Goal: Task Accomplishment & Management: Manage account settings

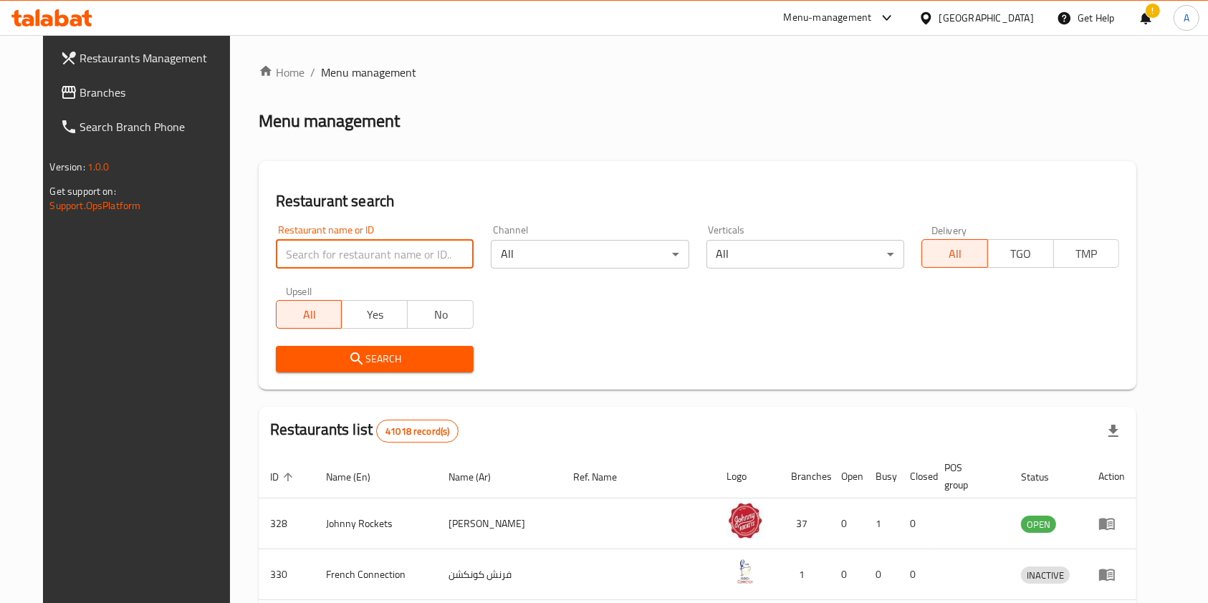
click at [434, 253] on input "search" at bounding box center [375, 254] width 198 height 29
type input "[PERSON_NAME]"
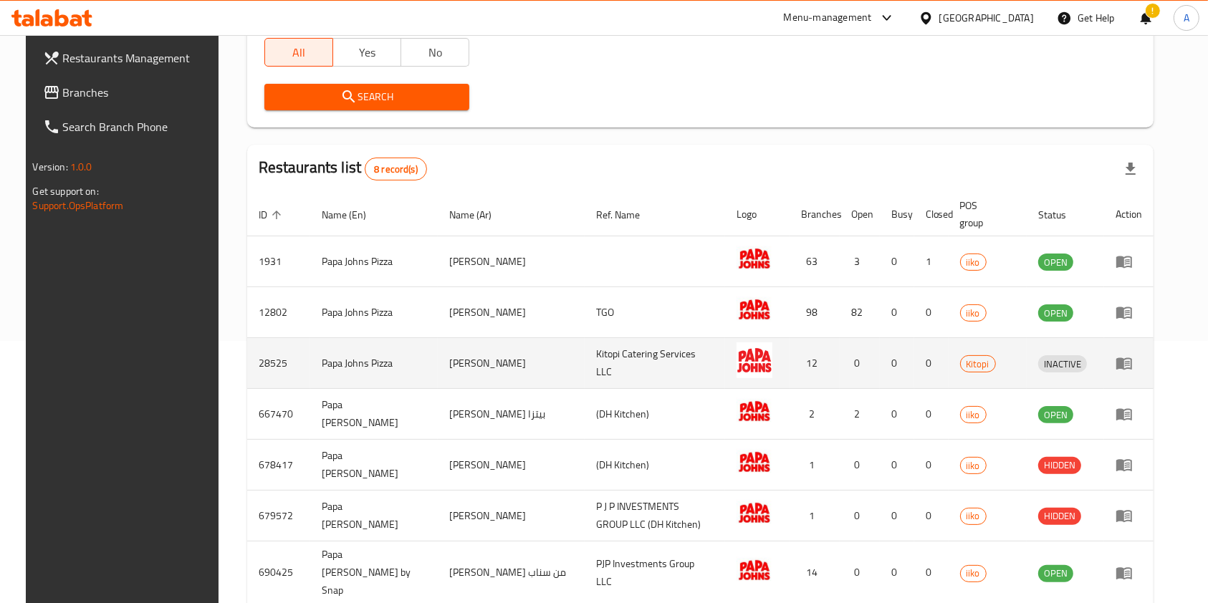
scroll to position [287, 0]
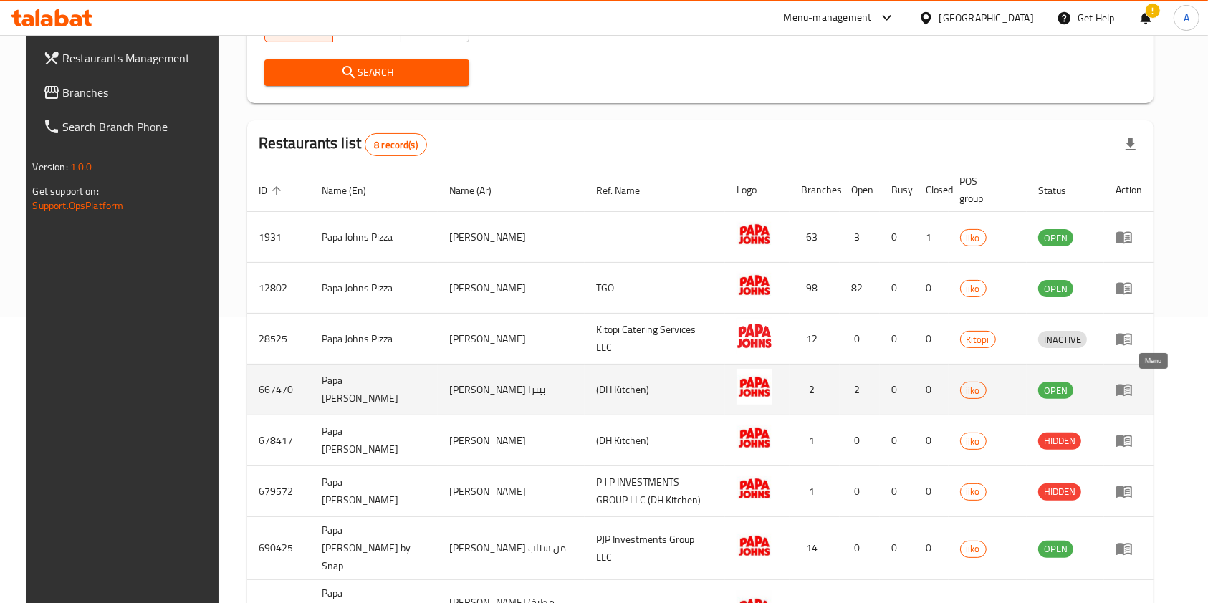
click at [1133, 382] on icon "enhanced table" at bounding box center [1124, 389] width 17 height 17
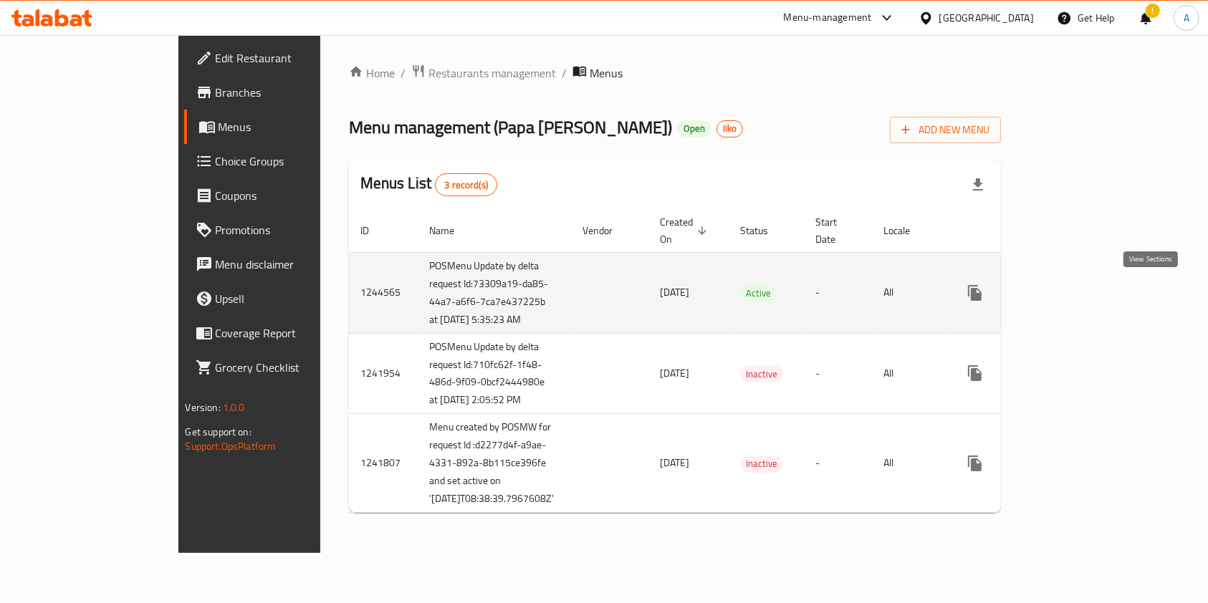
click at [1085, 295] on icon "enhanced table" at bounding box center [1078, 293] width 13 height 13
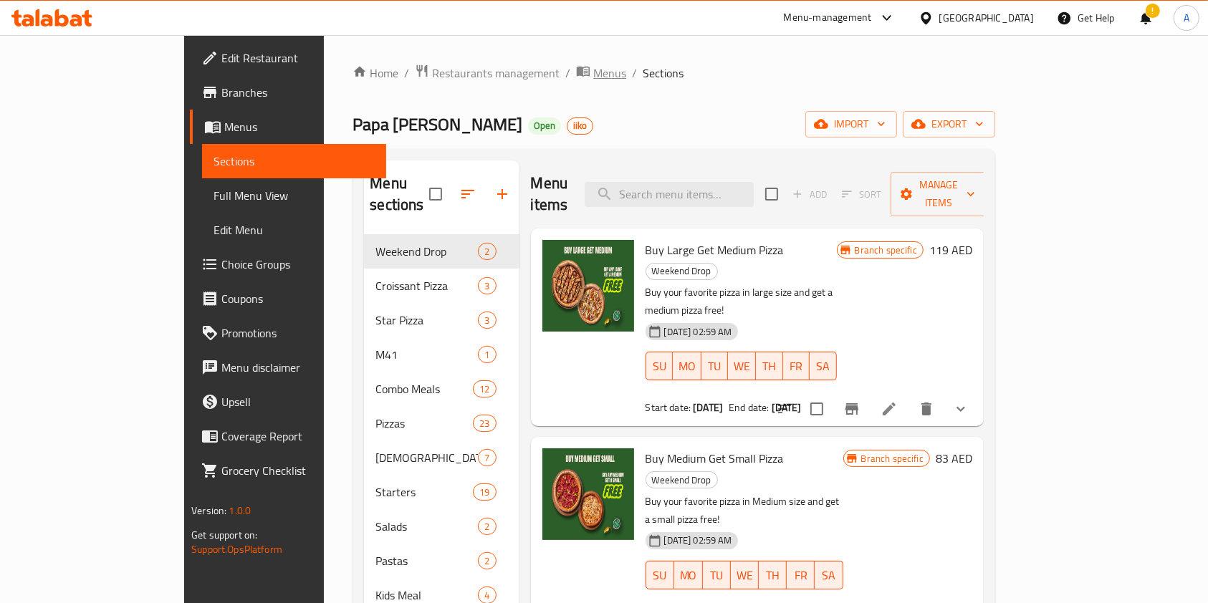
click at [593, 64] on span "Menus" at bounding box center [609, 72] width 33 height 17
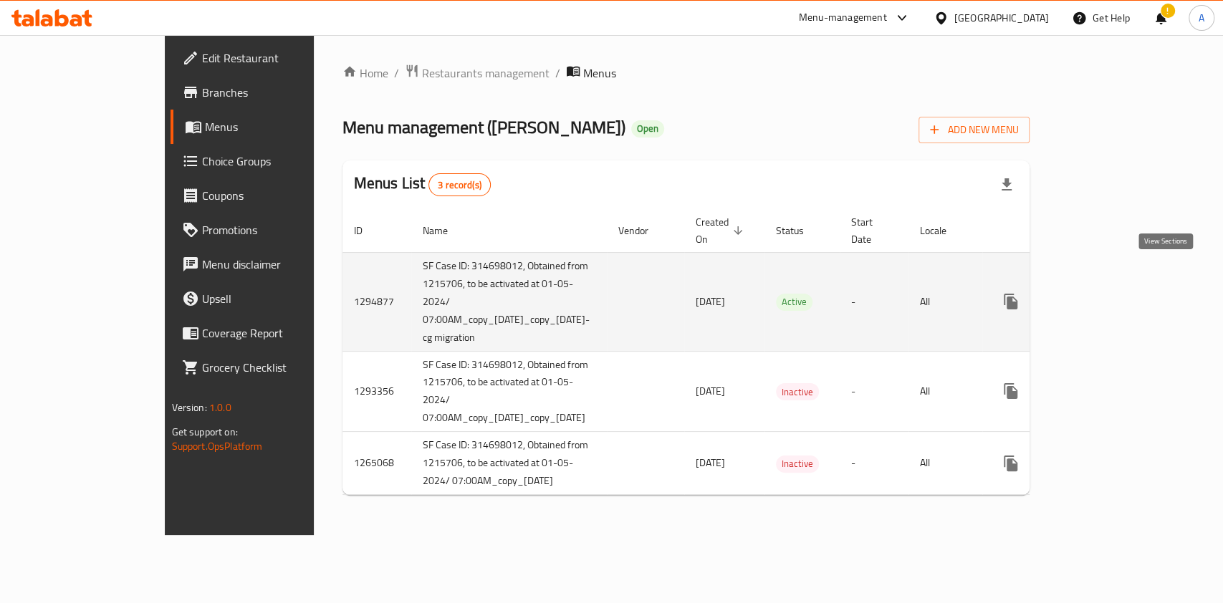
click at [1123, 293] on icon "enhanced table" at bounding box center [1114, 301] width 17 height 17
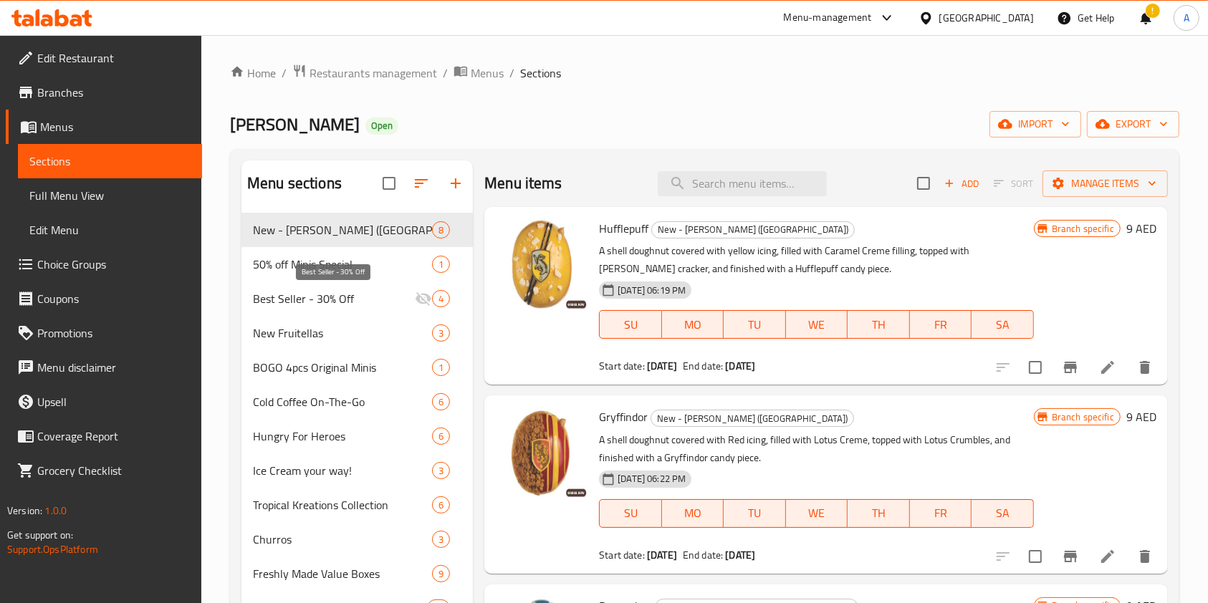
click at [375, 302] on span "Best Seller - 30% Off" at bounding box center [334, 298] width 162 height 17
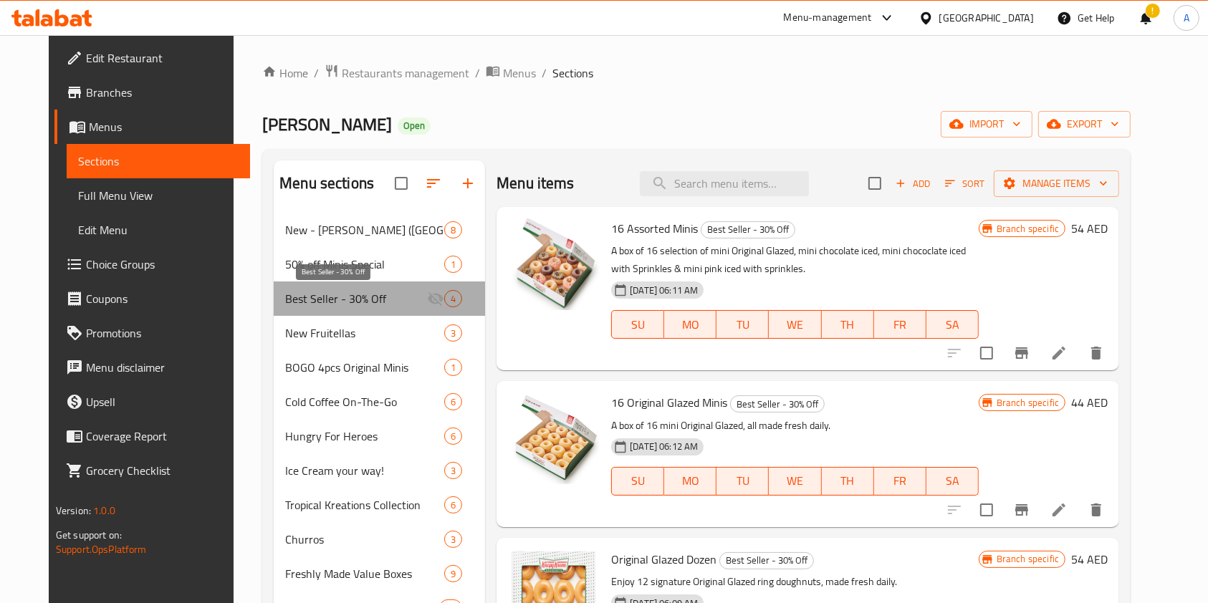
click at [381, 302] on span "Best Seller - 30% Off" at bounding box center [356, 298] width 142 height 17
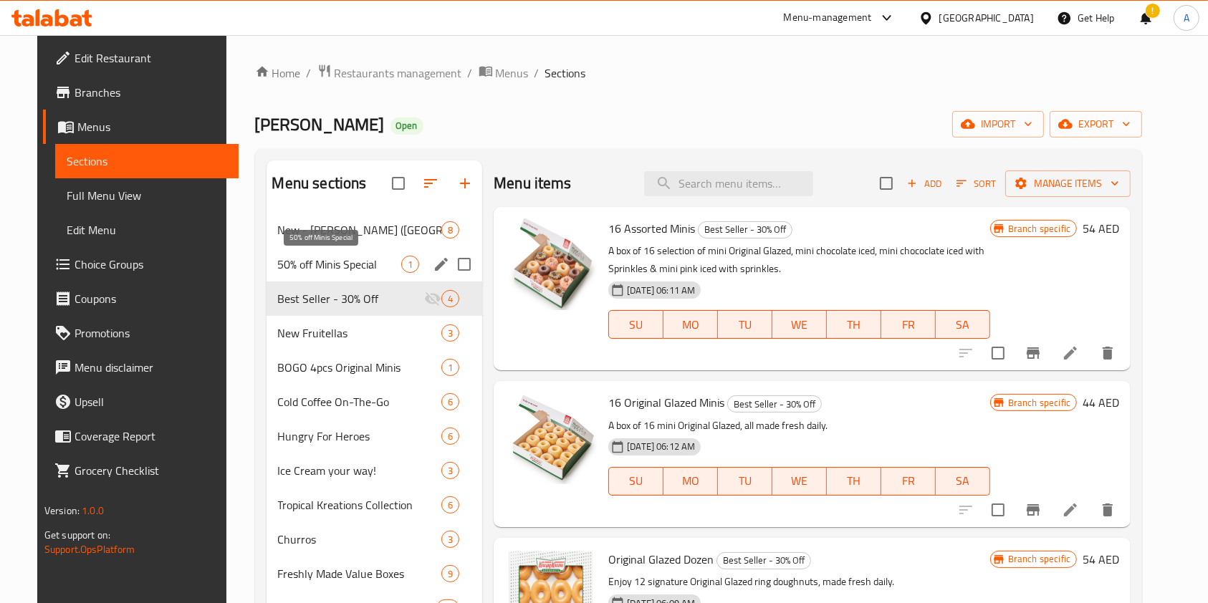
click at [332, 257] on span "50% off Minis Special" at bounding box center [340, 264] width 124 height 17
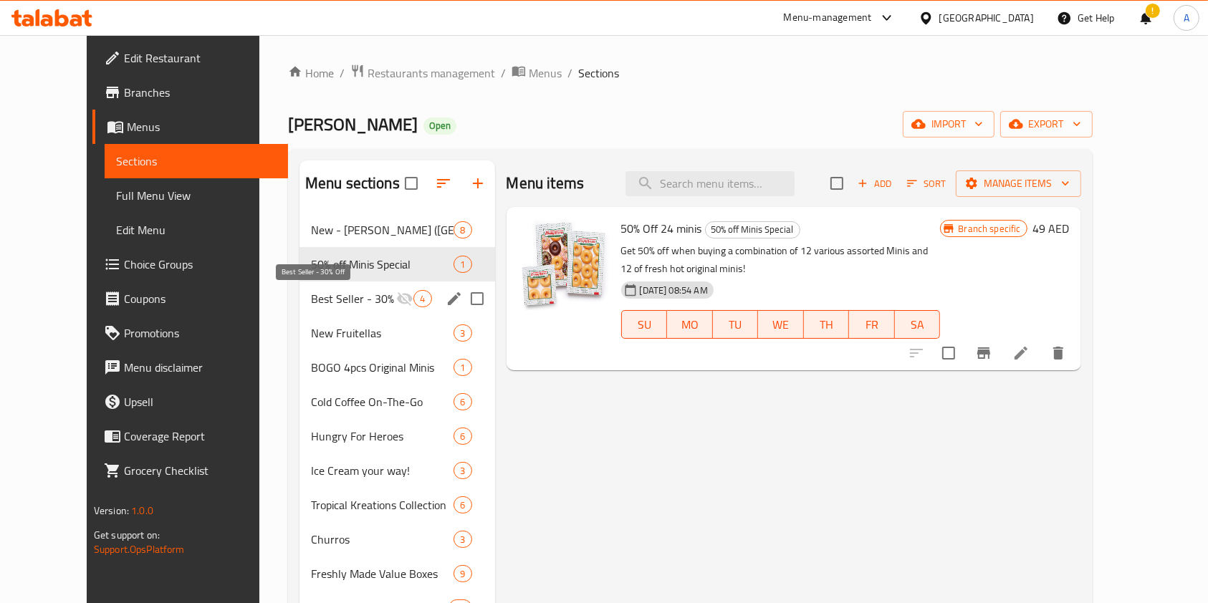
click at [362, 298] on span "Best Seller - 30% Off" at bounding box center [354, 298] width 86 height 17
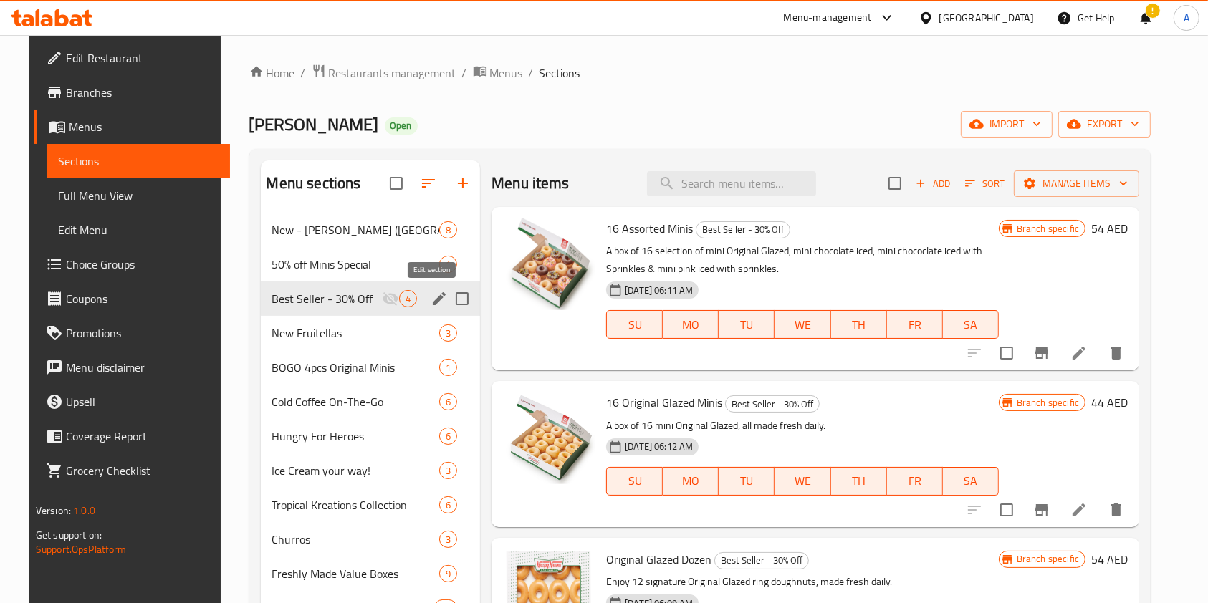
click at [431, 297] on icon "edit" at bounding box center [439, 298] width 17 height 17
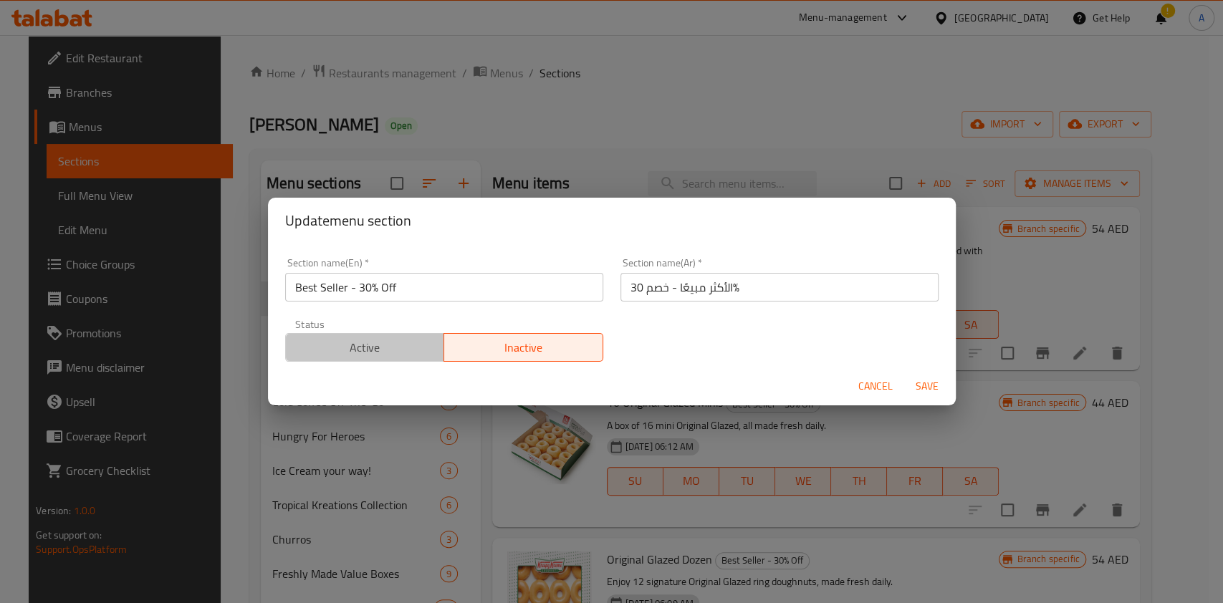
click at [374, 360] on button "Active" at bounding box center [365, 347] width 160 height 29
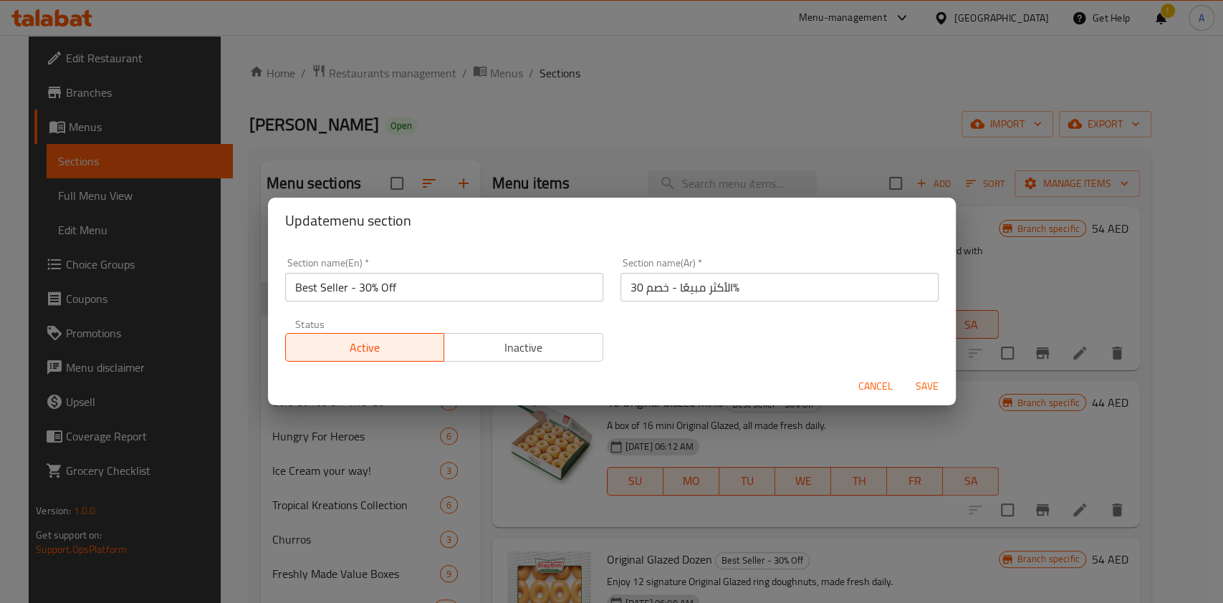
click at [921, 379] on span "Save" at bounding box center [927, 387] width 34 height 18
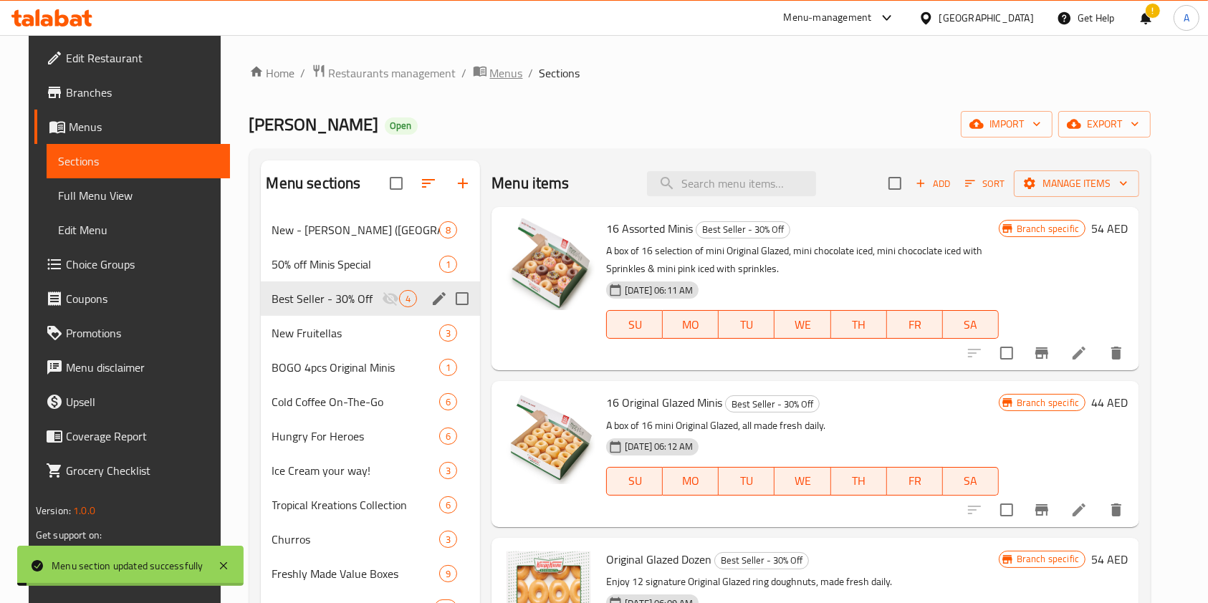
click at [490, 75] on span "Menus" at bounding box center [506, 72] width 33 height 17
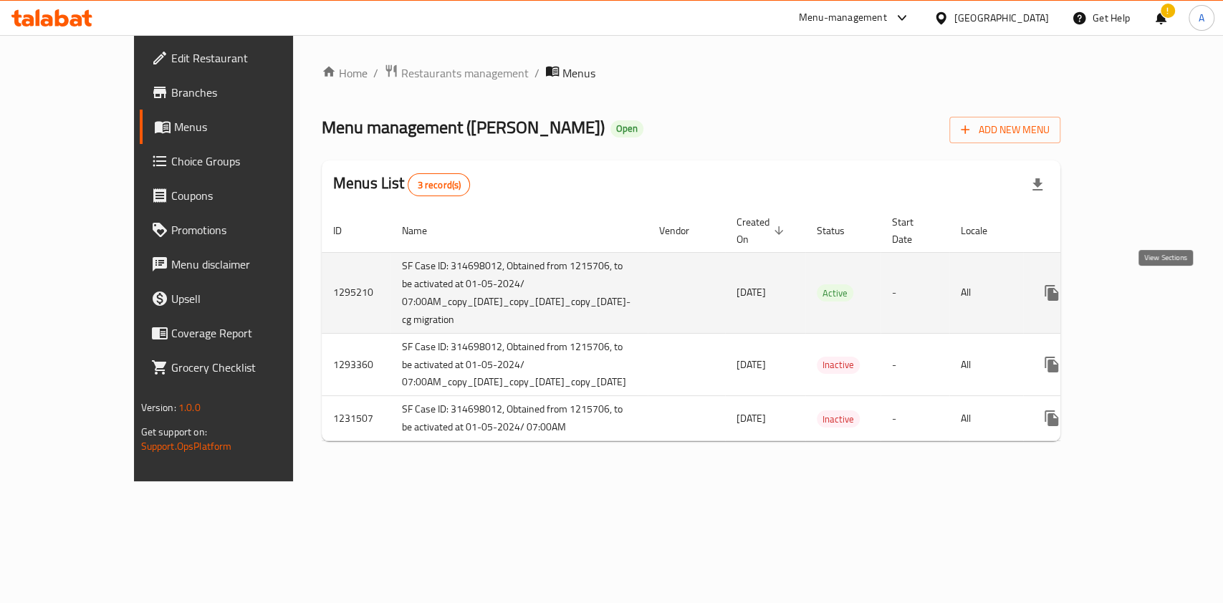
click at [1164, 292] on icon "enhanced table" at bounding box center [1154, 292] width 17 height 17
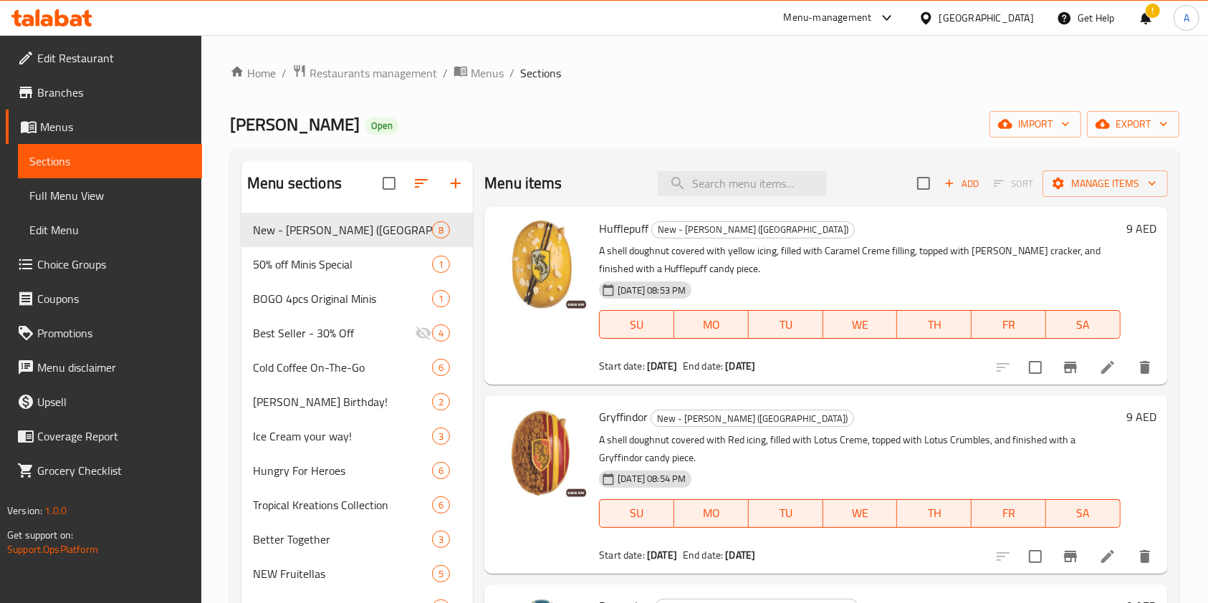
click at [413, 77] on span "Restaurants management" at bounding box center [374, 72] width 128 height 17
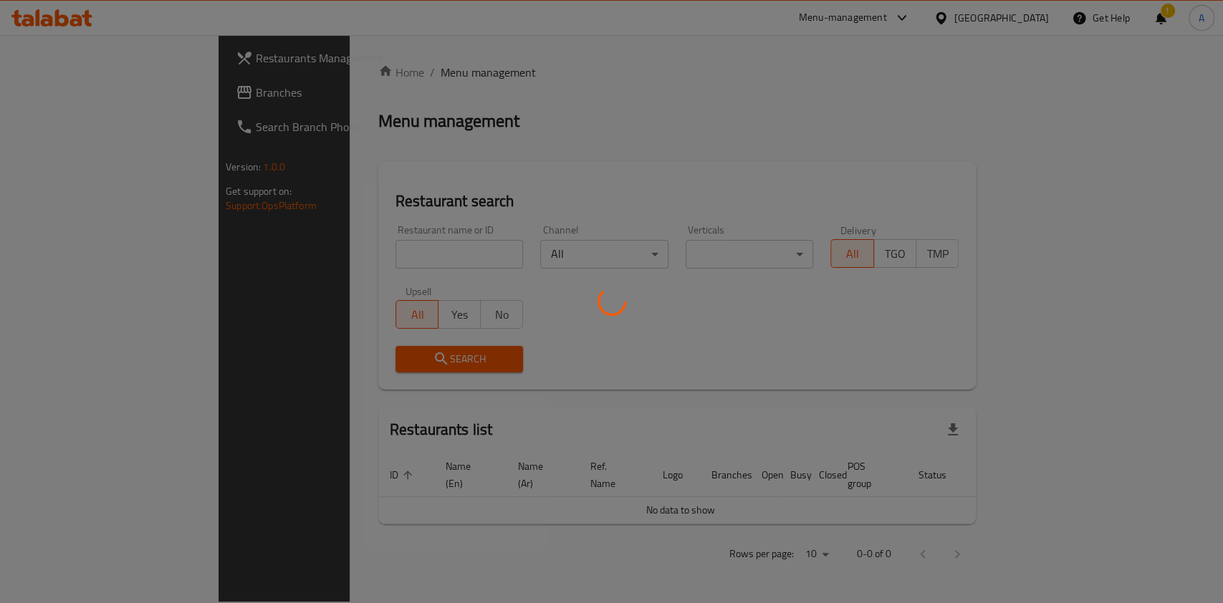
click at [385, 259] on div at bounding box center [611, 301] width 1223 height 603
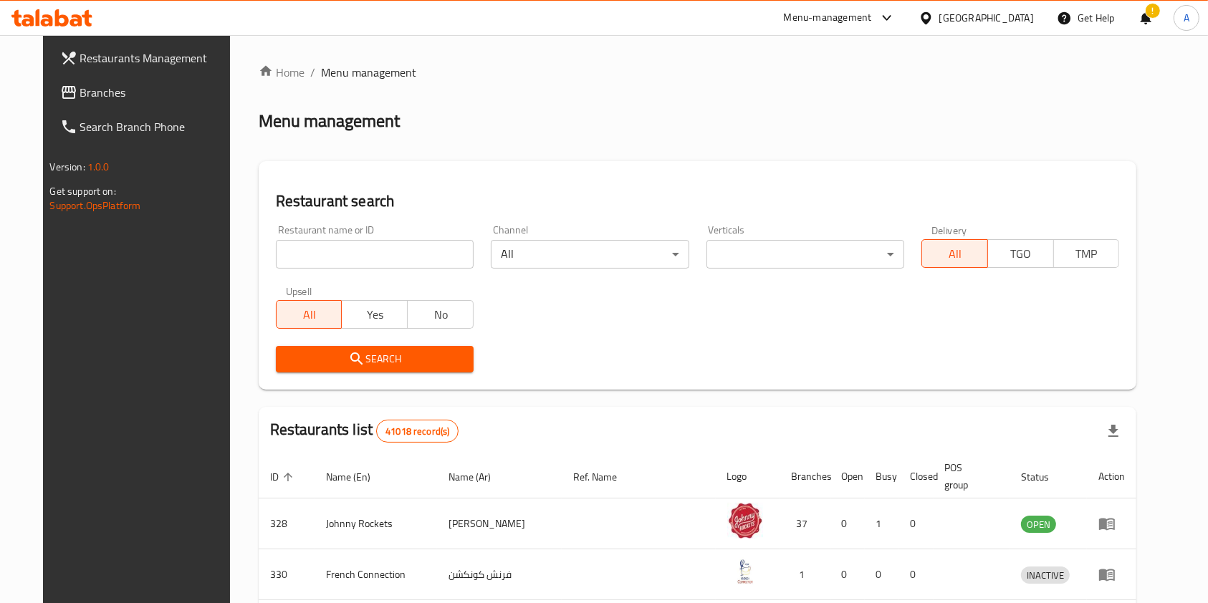
click at [388, 254] on input "search" at bounding box center [375, 254] width 198 height 29
type input "papa johns"
click button "Search" at bounding box center [375, 359] width 198 height 27
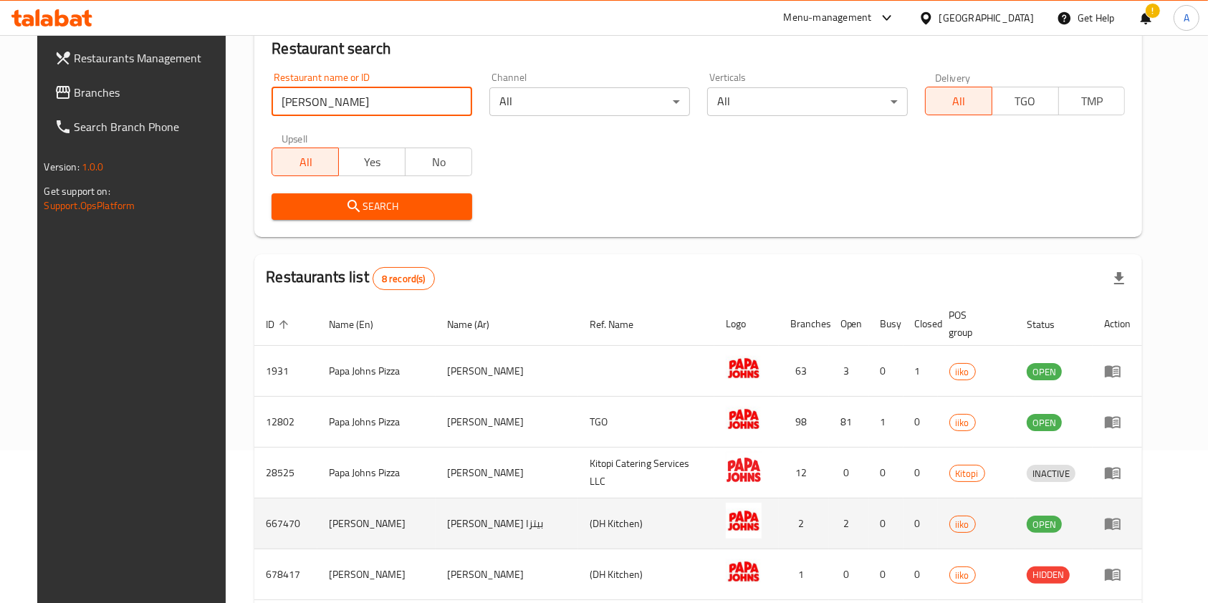
scroll to position [287, 0]
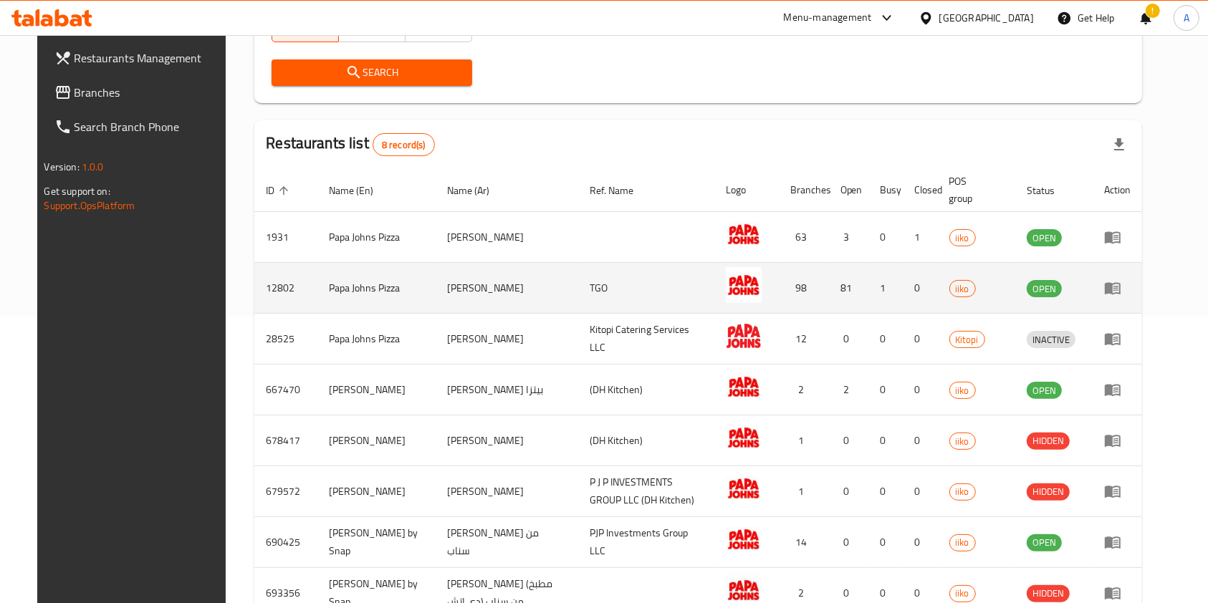
click at [1142, 297] on td "enhanced table" at bounding box center [1117, 288] width 49 height 51
click at [1121, 289] on icon "enhanced table" at bounding box center [1113, 289] width 16 height 12
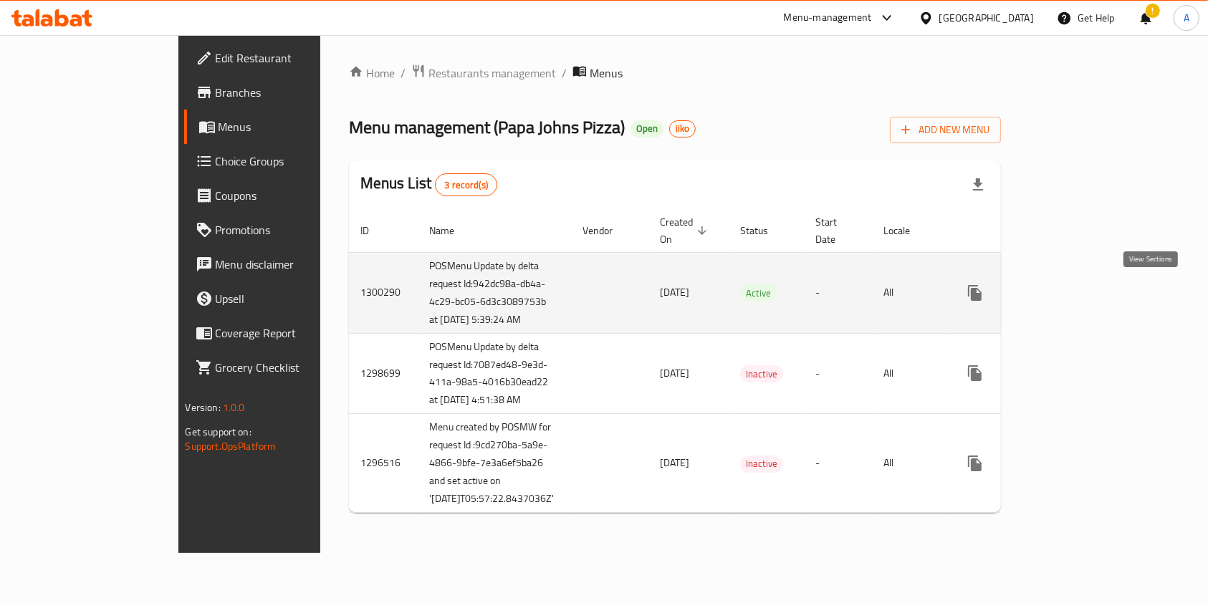
click at [1096, 292] on link "enhanced table" at bounding box center [1078, 293] width 34 height 34
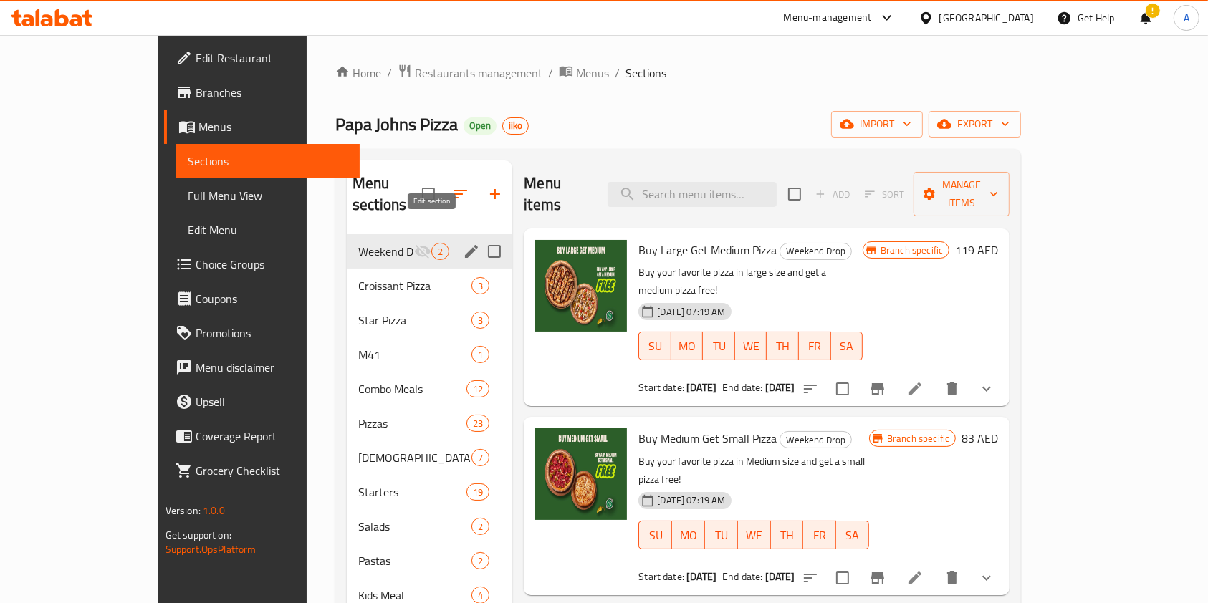
click at [479, 236] on input "Menu sections" at bounding box center [494, 251] width 30 height 30
checkbox input "false"
click at [465, 245] on icon "edit" at bounding box center [471, 251] width 13 height 13
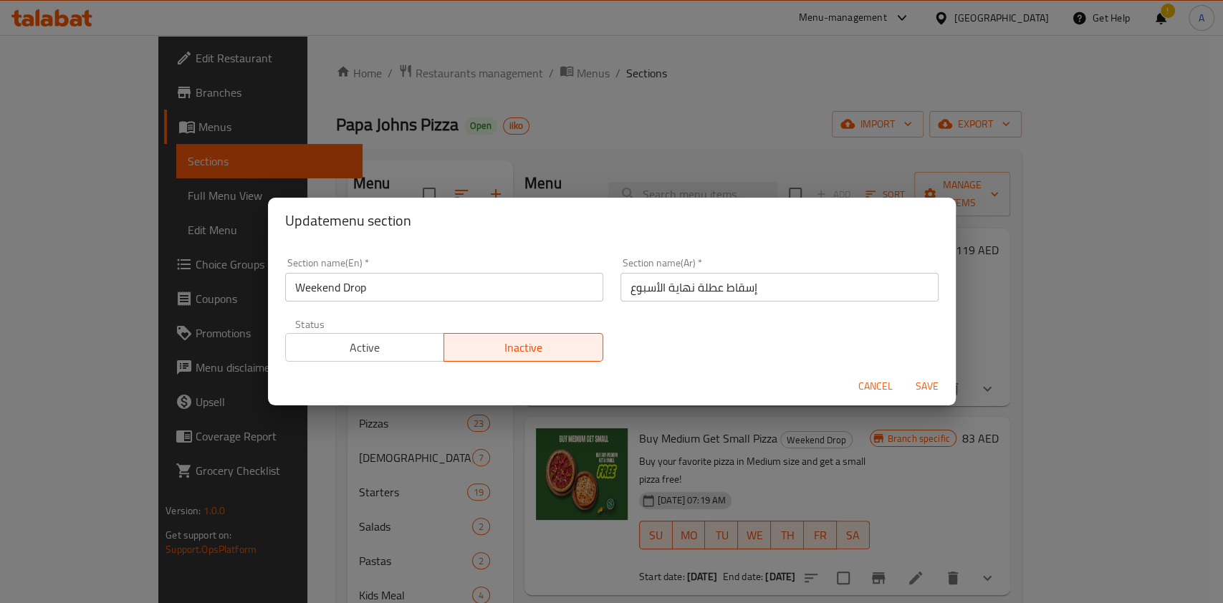
click at [385, 367] on div "Status Active Inactive" at bounding box center [444, 340] width 335 height 60
click at [391, 353] on span "Active" at bounding box center [366, 347] width 148 height 21
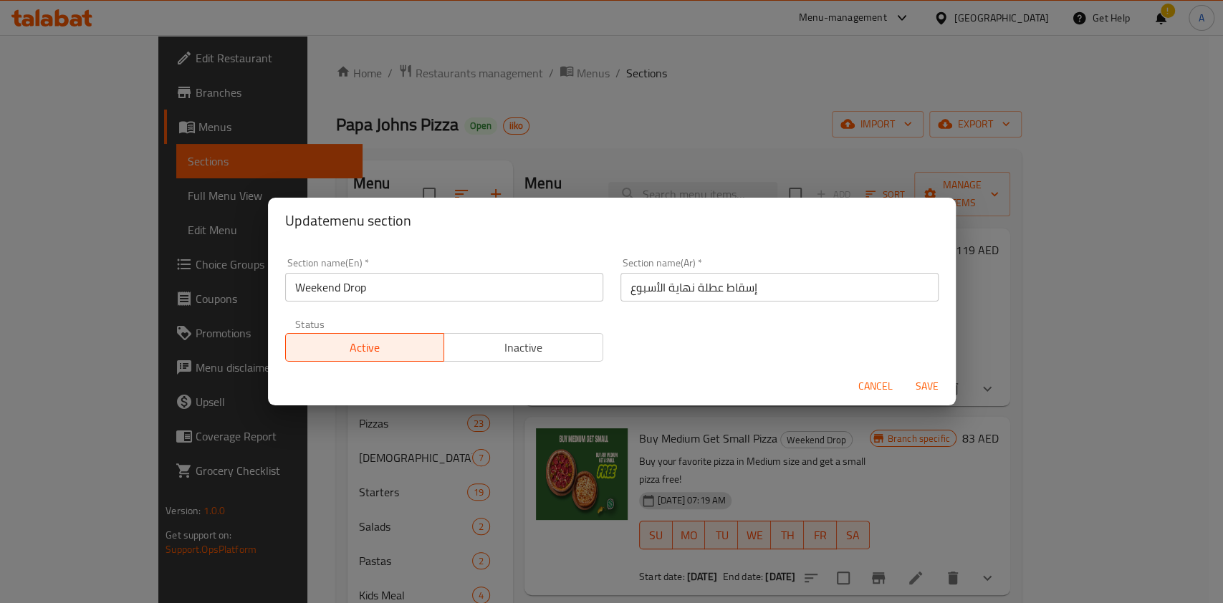
click at [911, 380] on span "Save" at bounding box center [927, 387] width 34 height 18
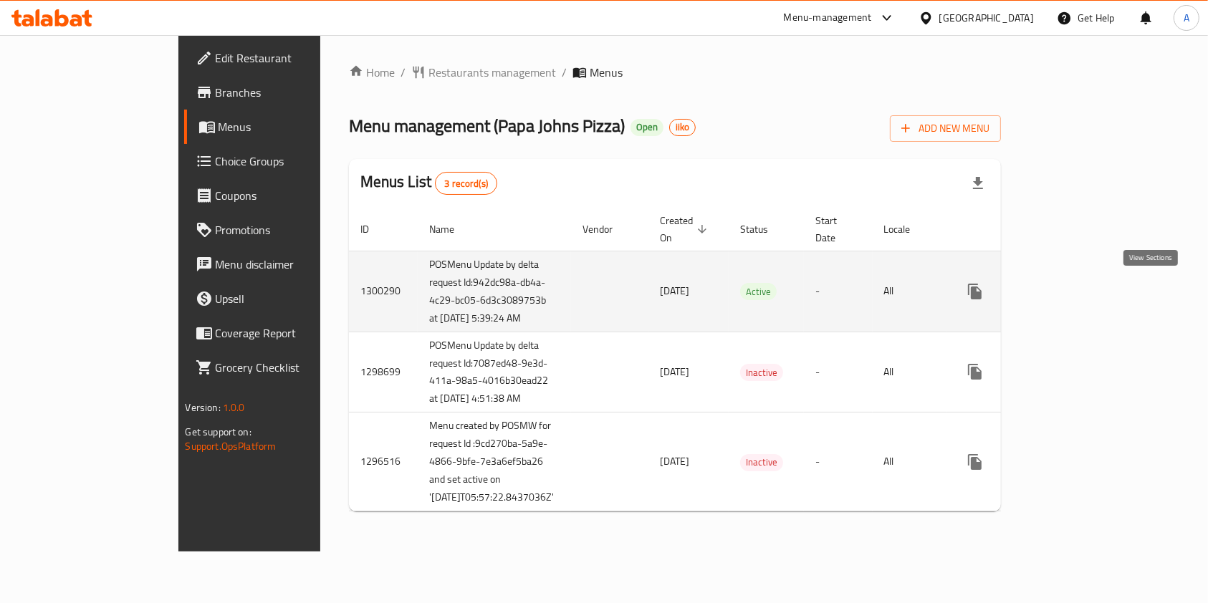
click at [1085, 288] on icon "enhanced table" at bounding box center [1078, 291] width 13 height 13
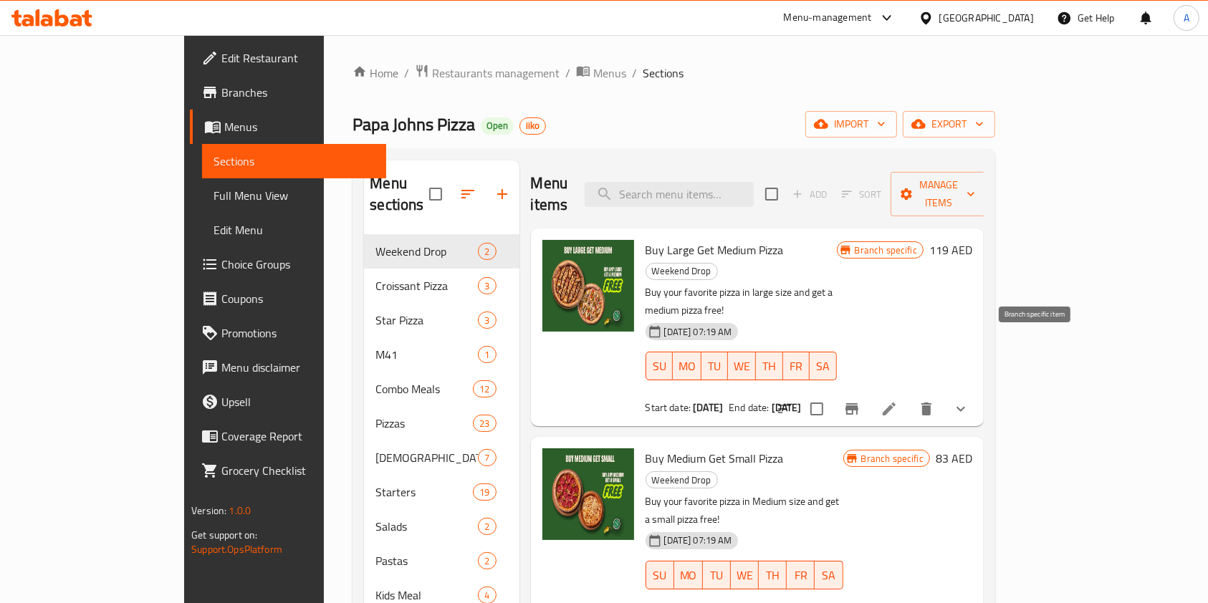
click at [861, 401] on icon "Branch-specific-item" at bounding box center [851, 409] width 17 height 17
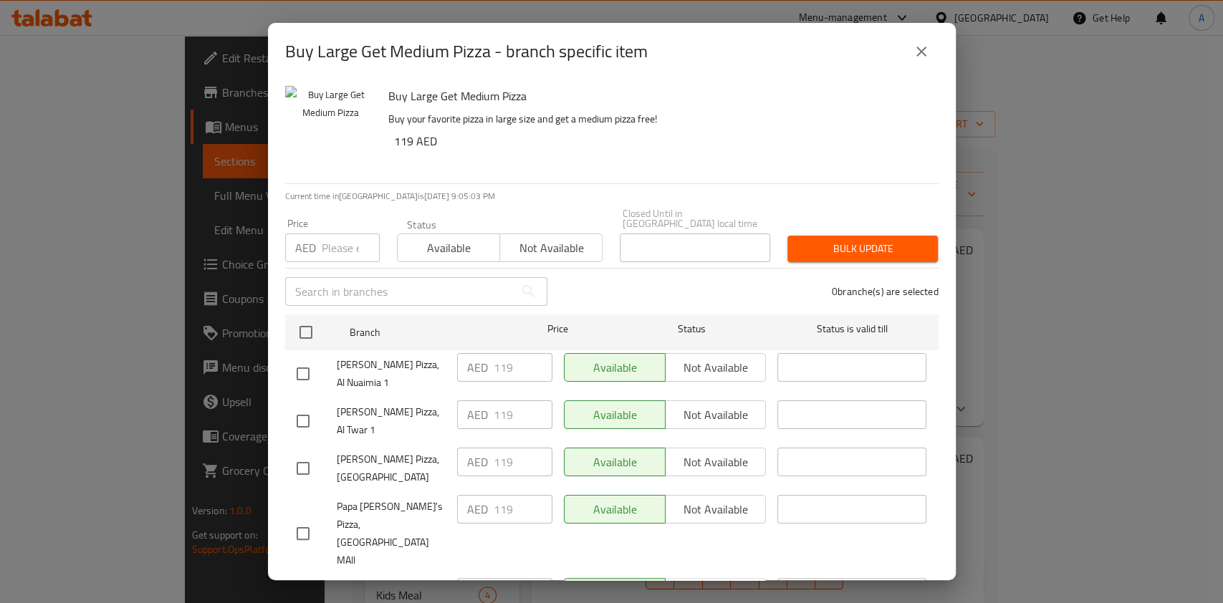
click at [926, 43] on icon "close" at bounding box center [921, 51] width 17 height 17
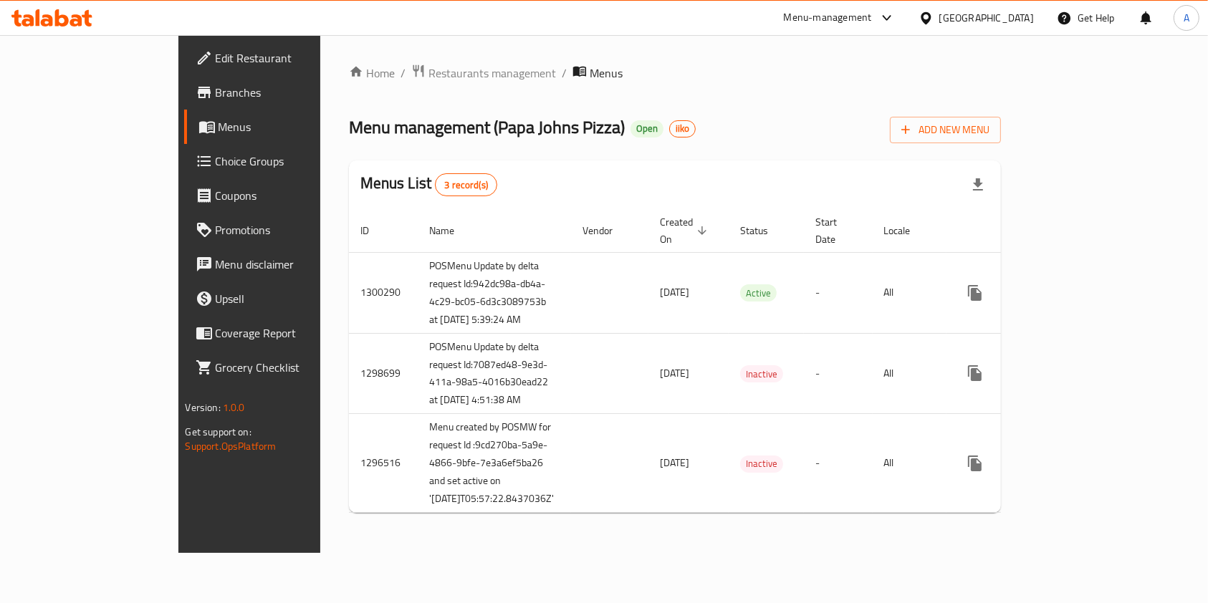
click at [370, 90] on div "Home / Restaurants management / Menus Menu management ( [PERSON_NAME] Pizza ) O…" at bounding box center [675, 294] width 653 height 461
click at [428, 75] on span "Restaurants management" at bounding box center [492, 72] width 128 height 17
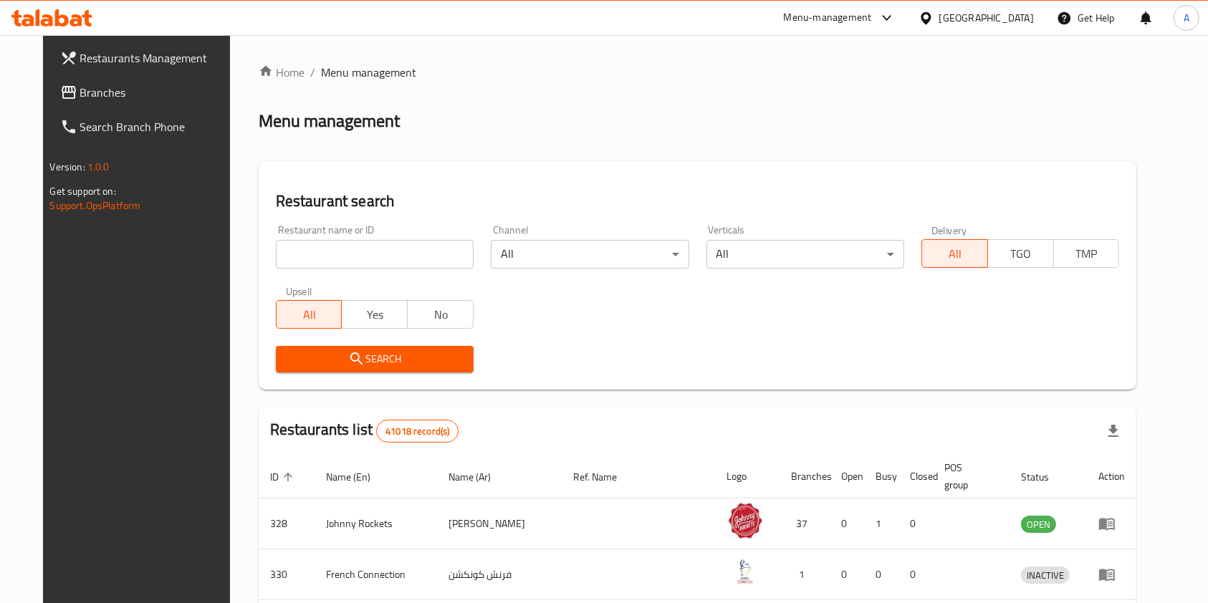
click at [360, 250] on div "Home / Menu management Menu management Restaurant search Restaurant name or ID …" at bounding box center [698, 531] width 878 height 935
click at [360, 250] on input "search" at bounding box center [375, 254] width 198 height 29
click button "Search" at bounding box center [375, 359] width 198 height 27
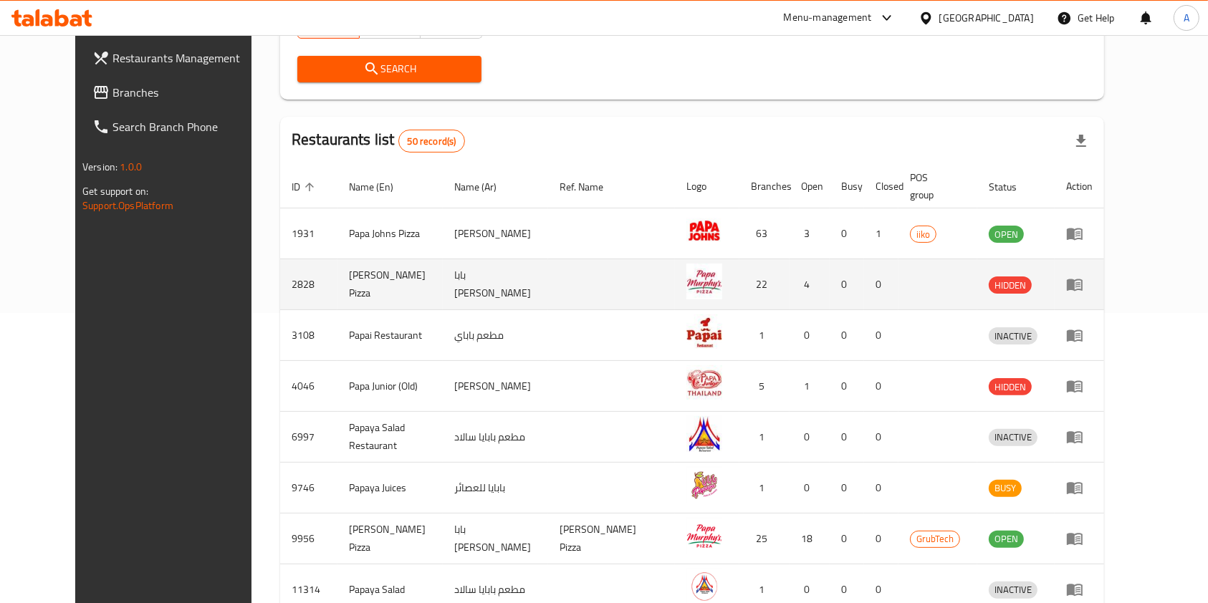
scroll to position [172, 0]
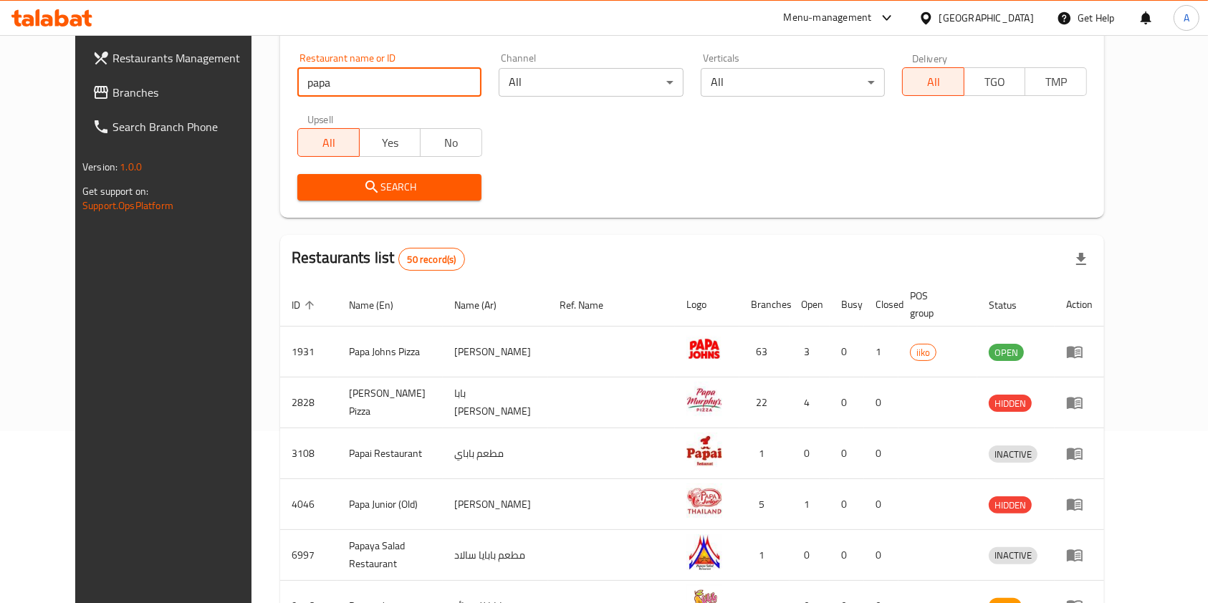
click at [297, 87] on input "papa" at bounding box center [389, 82] width 184 height 29
click button "Search" at bounding box center [389, 187] width 184 height 27
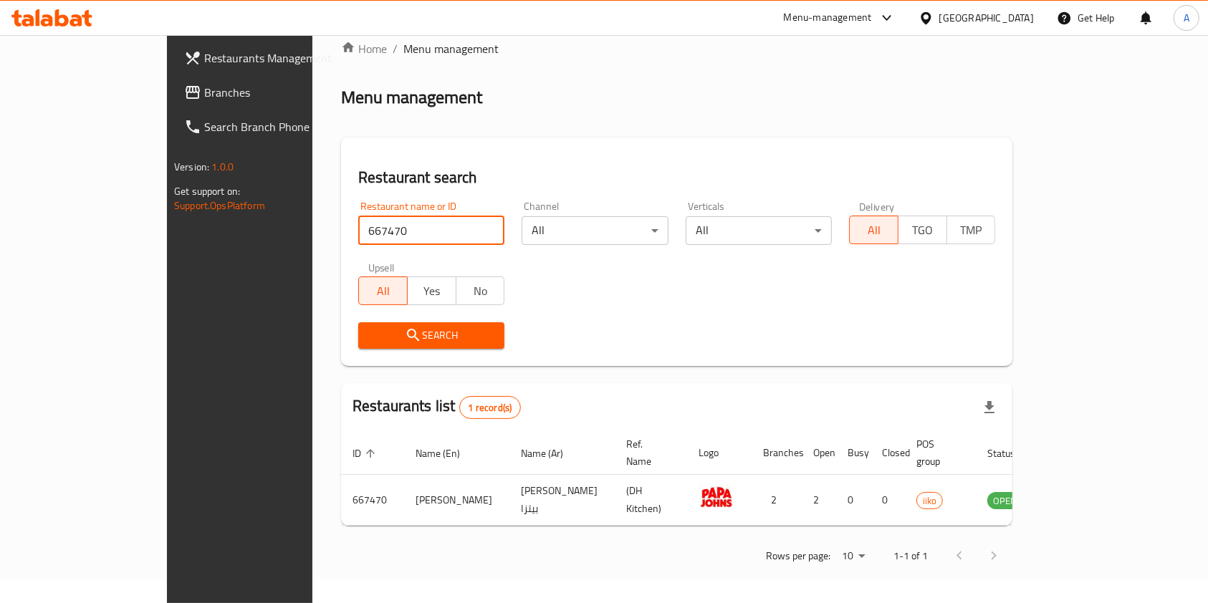
scroll to position [0, 0]
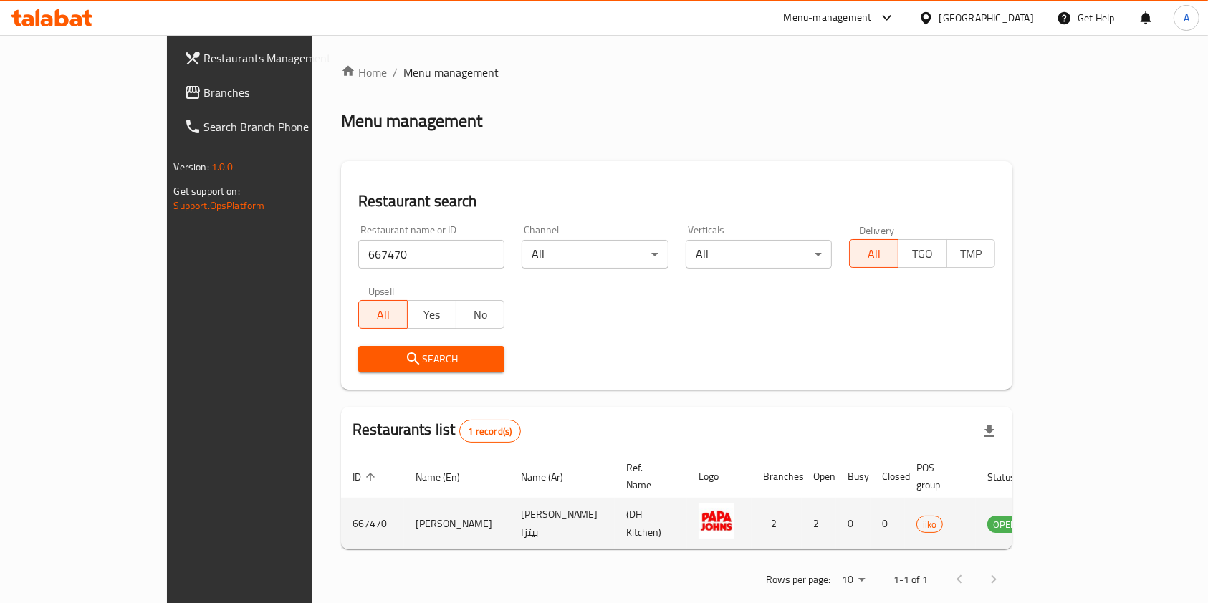
click at [341, 512] on td "667470" at bounding box center [372, 524] width 63 height 51
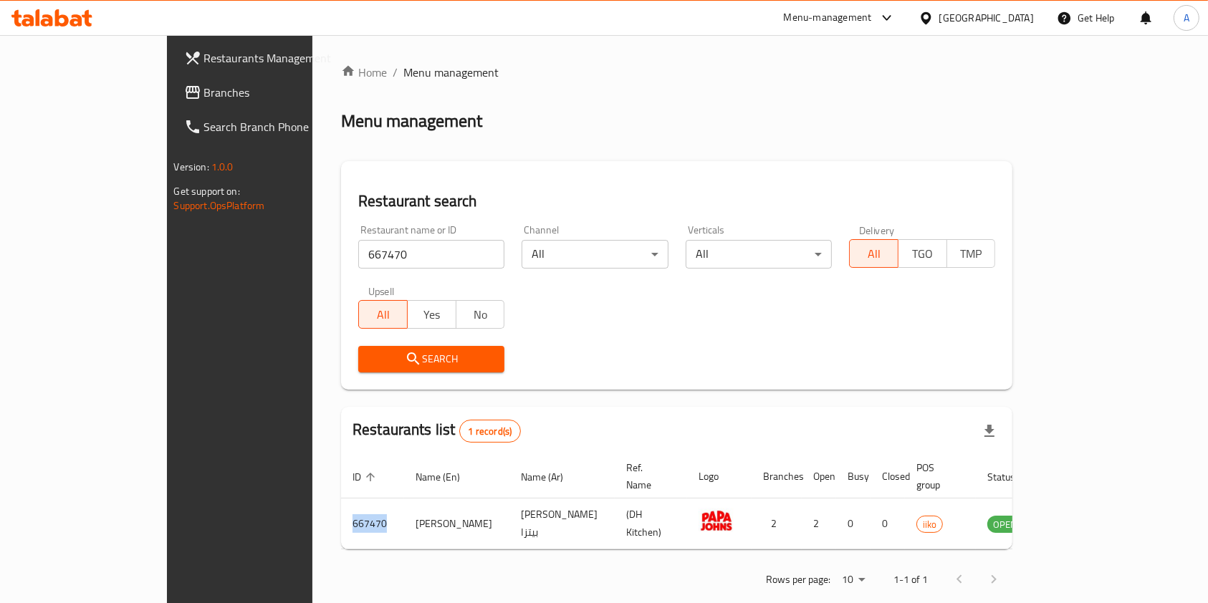
copy td "667470"
click at [358, 254] on input "667470" at bounding box center [431, 254] width 146 height 29
paste input "667470"
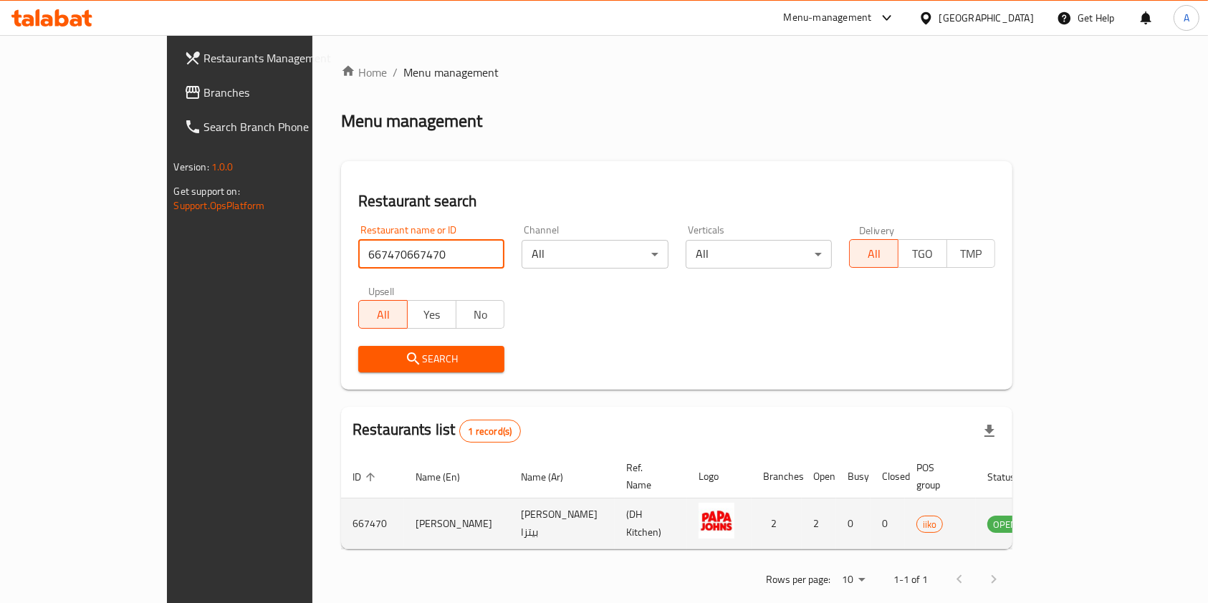
type input "667470667470"
click at [1080, 515] on icon "enhanced table" at bounding box center [1071, 523] width 17 height 17
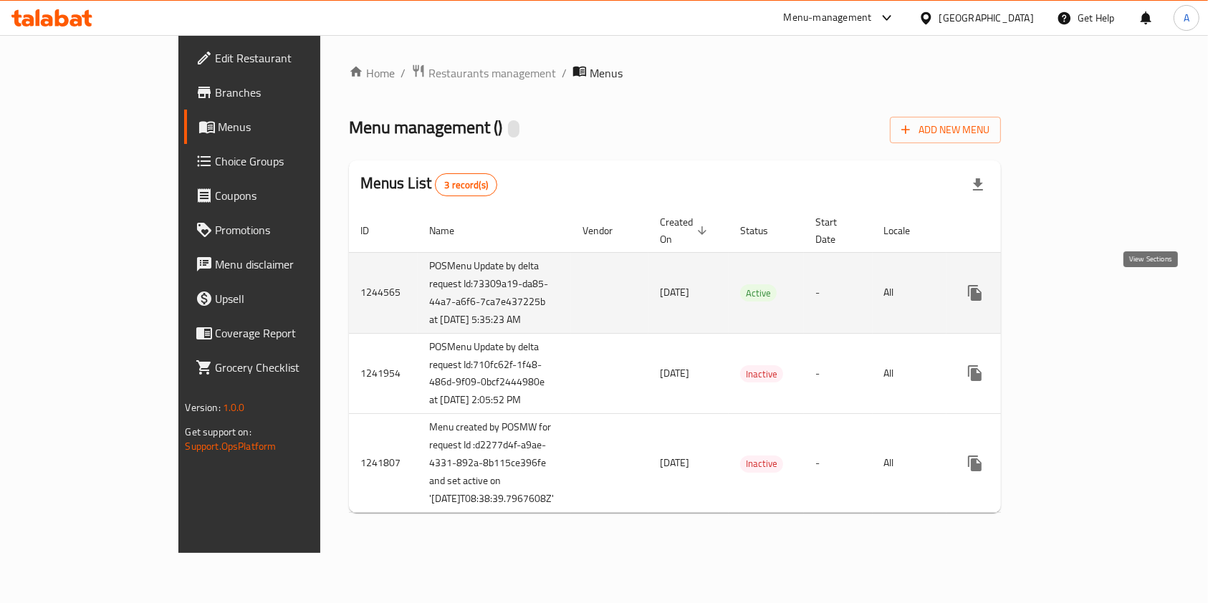
click at [1087, 288] on icon "enhanced table" at bounding box center [1078, 292] width 17 height 17
